Goal: Find specific page/section: Find specific page/section

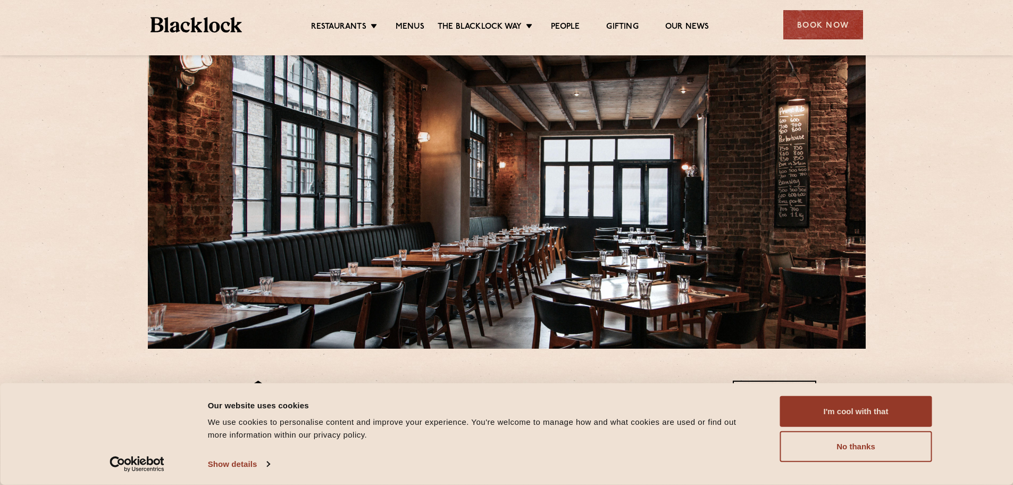
scroll to position [53, 0]
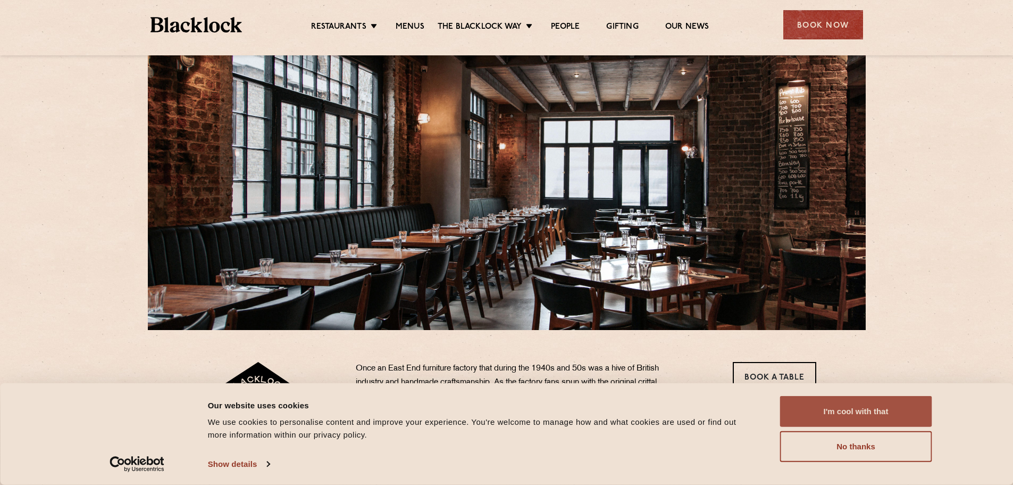
click at [848, 403] on button "I'm cool with that" at bounding box center [856, 411] width 152 height 31
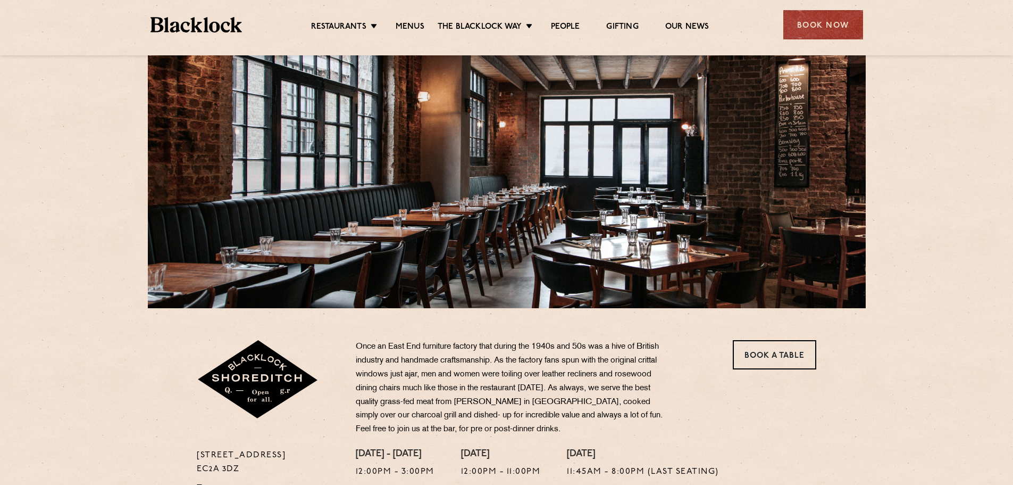
scroll to position [0, 0]
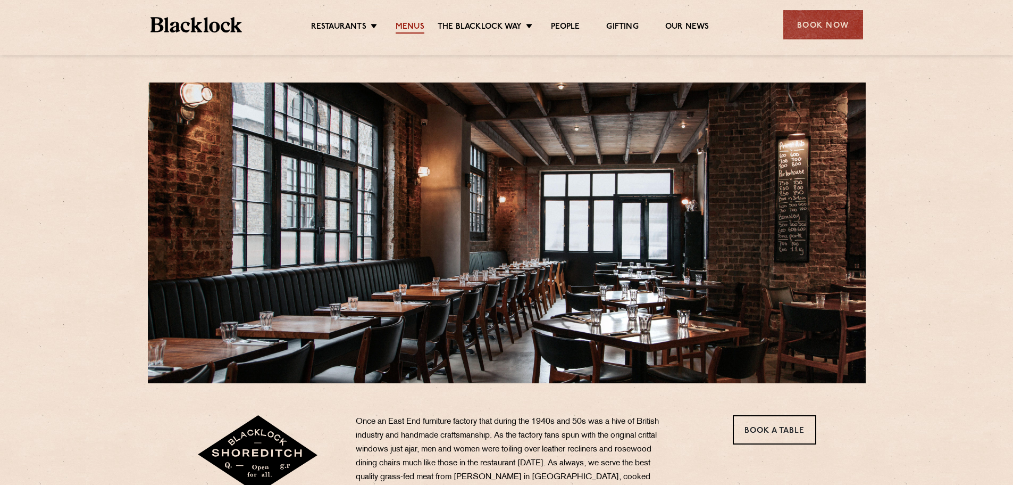
click at [408, 23] on link "Menus" at bounding box center [410, 28] width 29 height 12
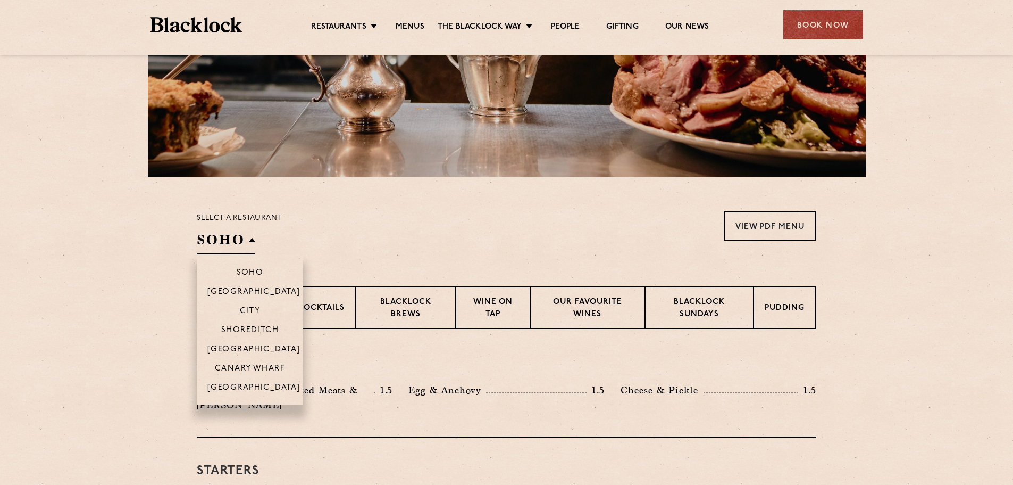
scroll to position [213, 0]
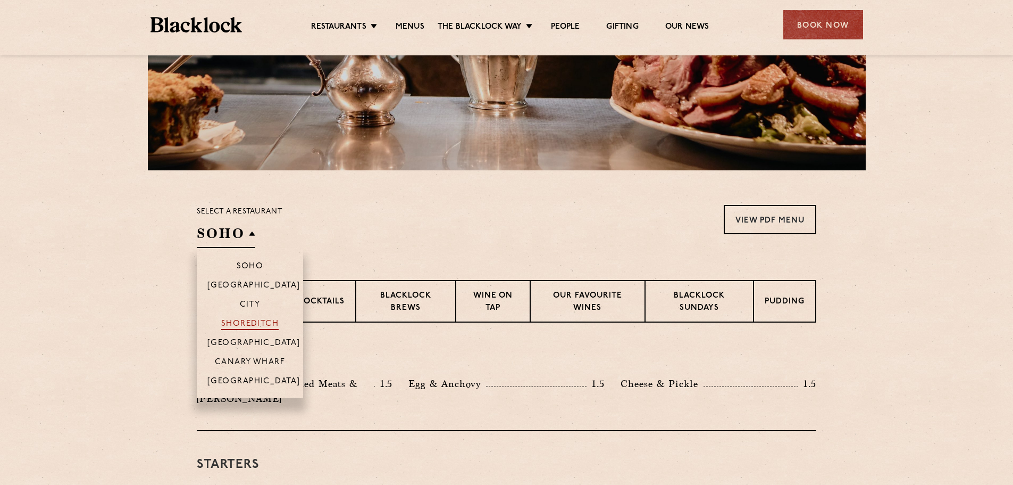
click at [257, 323] on p "Shoreditch" at bounding box center [250, 324] width 58 height 11
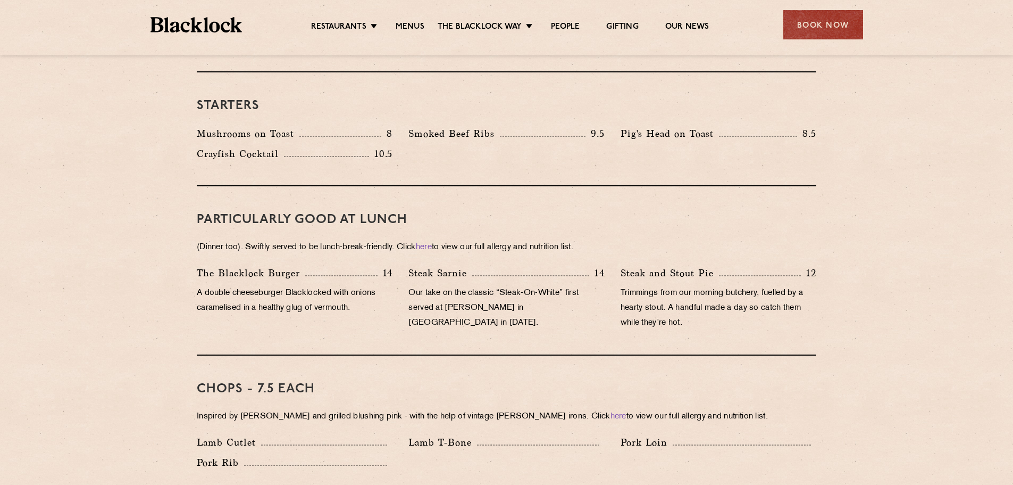
scroll to position [585, 0]
